Goal: Task Accomplishment & Management: Use online tool/utility

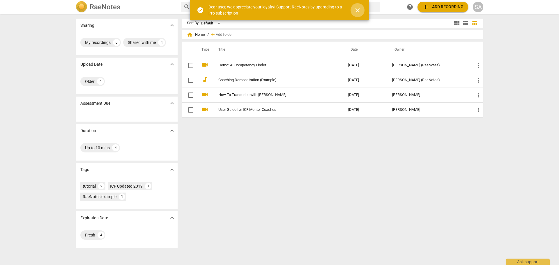
click at [358, 9] on span "close" at bounding box center [357, 10] width 7 height 7
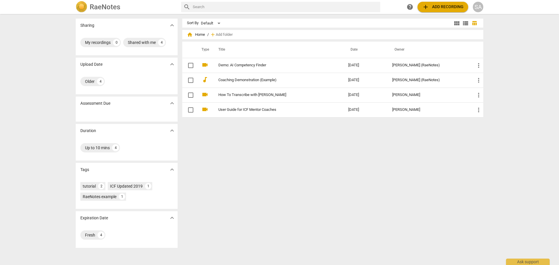
click at [448, 9] on span "add Add recording" at bounding box center [442, 6] width 41 height 7
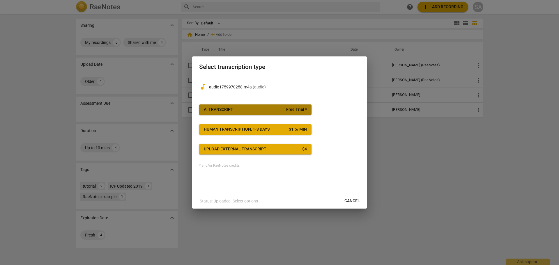
click at [227, 108] on div "AI Transcript" at bounding box center [218, 110] width 29 height 6
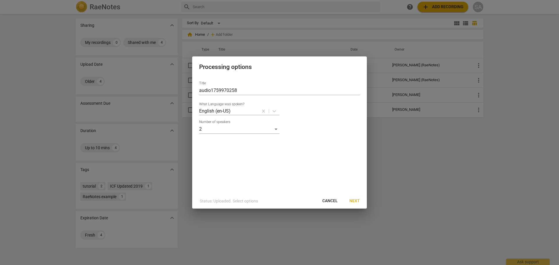
click at [355, 201] on span "Next" at bounding box center [354, 201] width 10 height 6
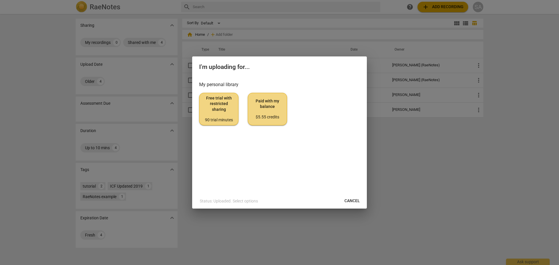
click at [275, 107] on span "Paid with my balance $5.55 credits" at bounding box center [267, 109] width 29 height 22
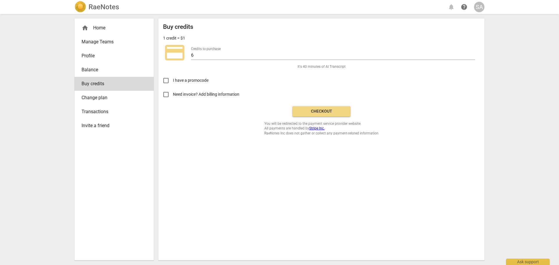
click at [165, 95] on input "Need invoice? Add billing information" at bounding box center [166, 95] width 14 height 14
checkbox input "true"
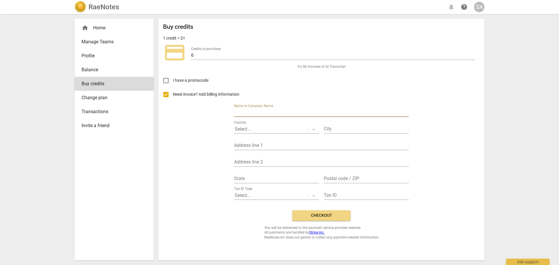
click at [265, 114] on input "text" at bounding box center [321, 113] width 175 height 8
type input "[PERSON_NAME] Coaching & Consulting"
click at [313, 128] on icon at bounding box center [314, 130] width 6 height 6
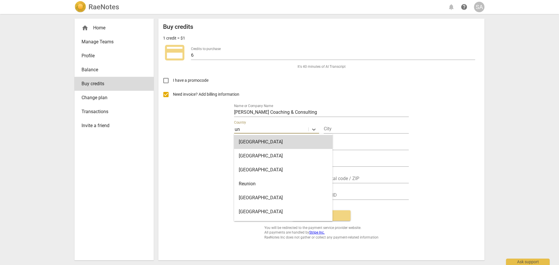
type input "uni"
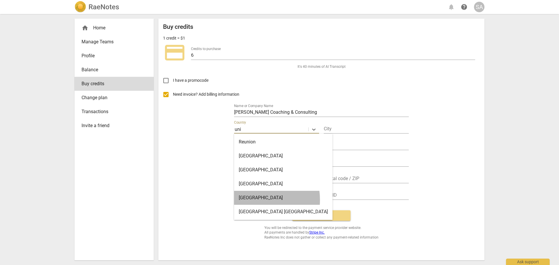
click at [249, 200] on div "[GEOGRAPHIC_DATA]" at bounding box center [283, 198] width 98 height 14
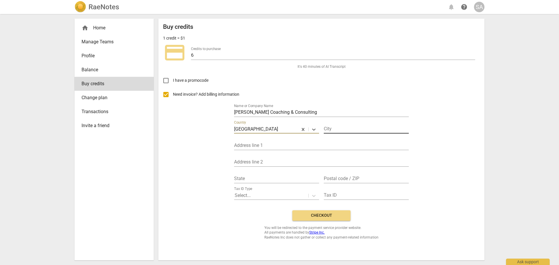
click at [340, 127] on input "text" at bounding box center [366, 129] width 85 height 8
type input "[GEOGRAPHIC_DATA][PERSON_NAME]"
type input "[STREET_ADDRESS][PERSON_NAME]"
type input "[US_STATE]"
type input "10573"
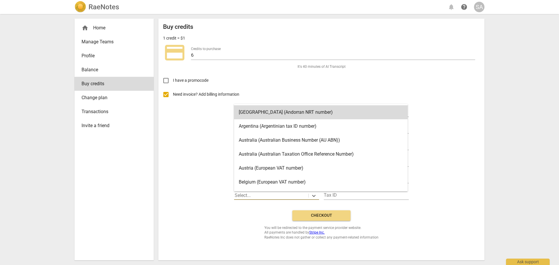
click at [265, 196] on div at bounding box center [271, 195] width 73 height 7
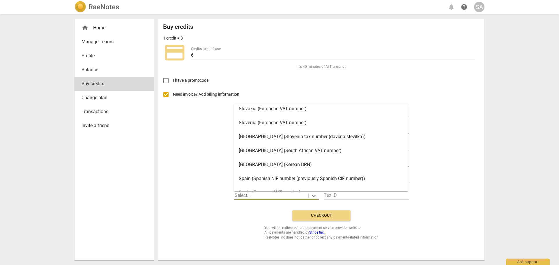
scroll to position [1064, 0]
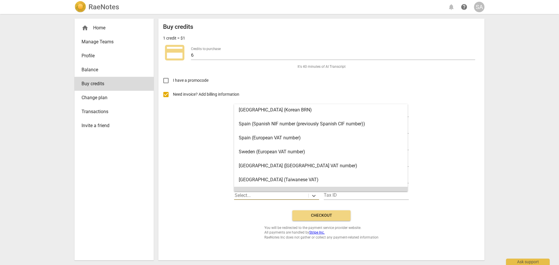
click at [484, 215] on div "Buy credits 1 credit = $1 credit_card Credits to purchase 6 It's 40 minutes of …" at bounding box center [321, 140] width 326 height 242
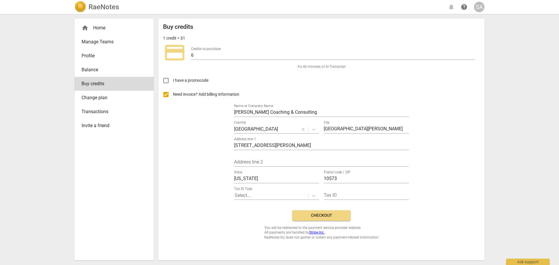
click at [165, 93] on input "Need invoice? Add billing information" at bounding box center [166, 95] width 14 height 14
checkbox input "false"
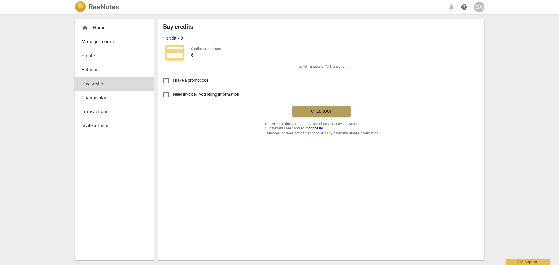
click at [315, 110] on span "Checkout" at bounding box center [321, 112] width 49 height 6
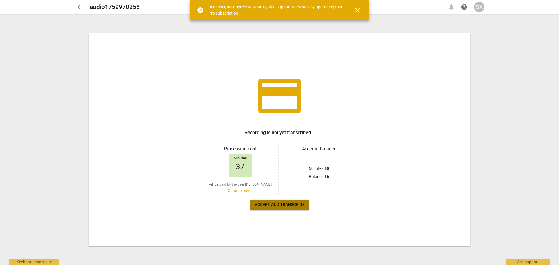
click at [275, 207] on span "Accept and transcribe" at bounding box center [280, 205] width 50 height 6
